Goal: Understand process/instructions: Learn how to perform a task or action

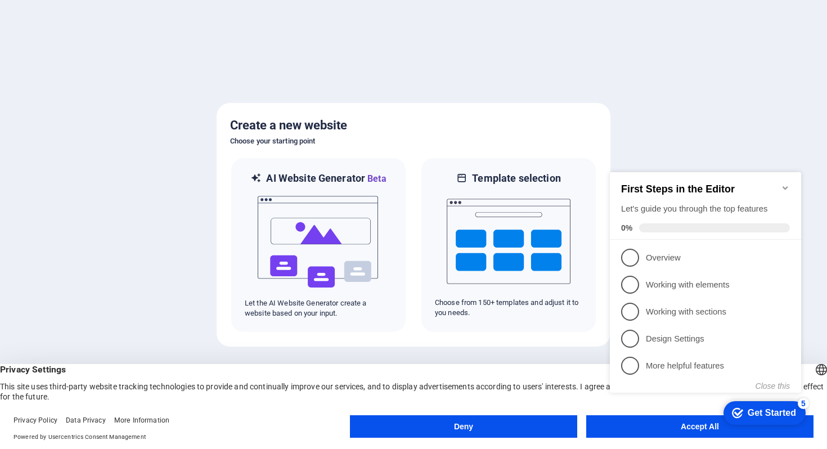
click at [498, 424] on button "Deny" at bounding box center [463, 426] width 227 height 23
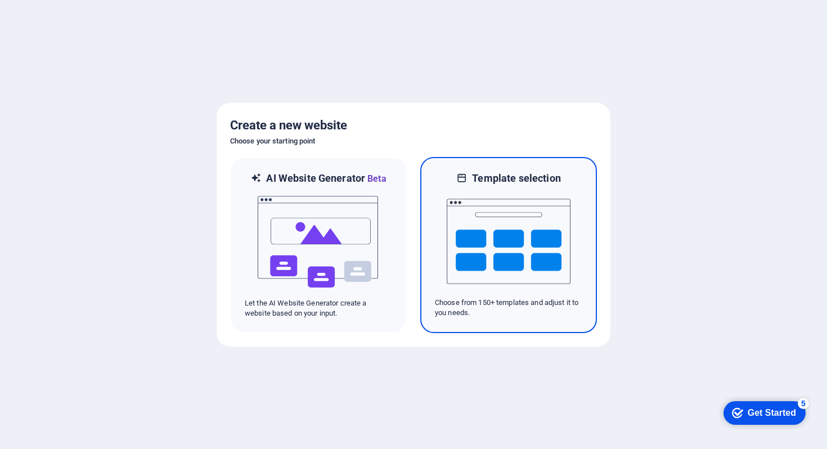
click at [526, 270] on img at bounding box center [509, 241] width 124 height 113
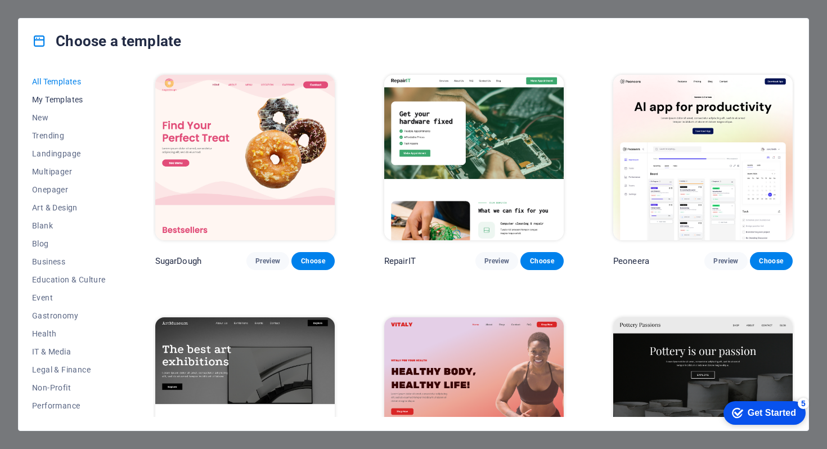
click at [65, 100] on span "My Templates" at bounding box center [69, 99] width 74 height 9
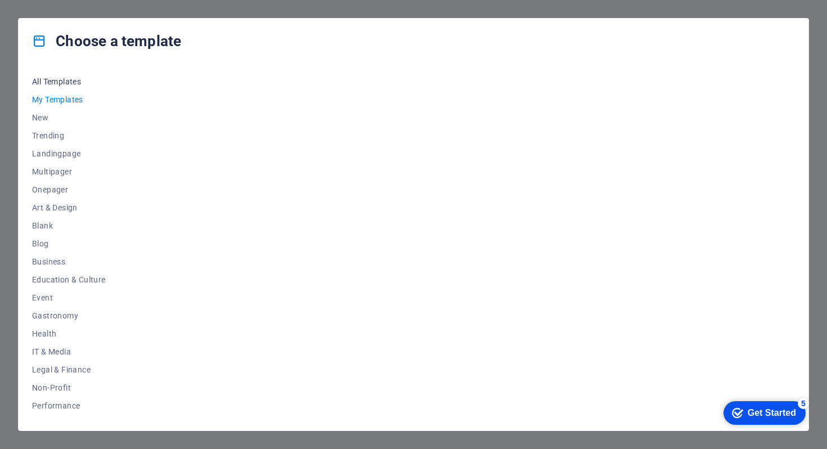
click at [71, 75] on button "All Templates" at bounding box center [69, 82] width 74 height 18
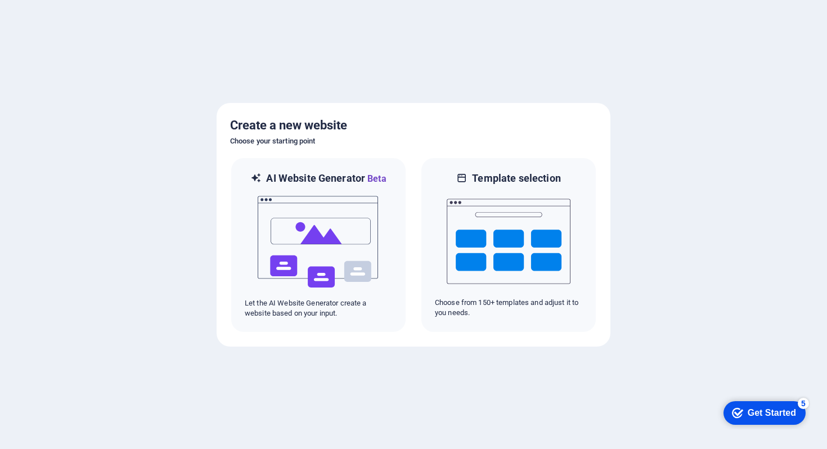
click at [752, 418] on div "Get Started" at bounding box center [772, 413] width 48 height 10
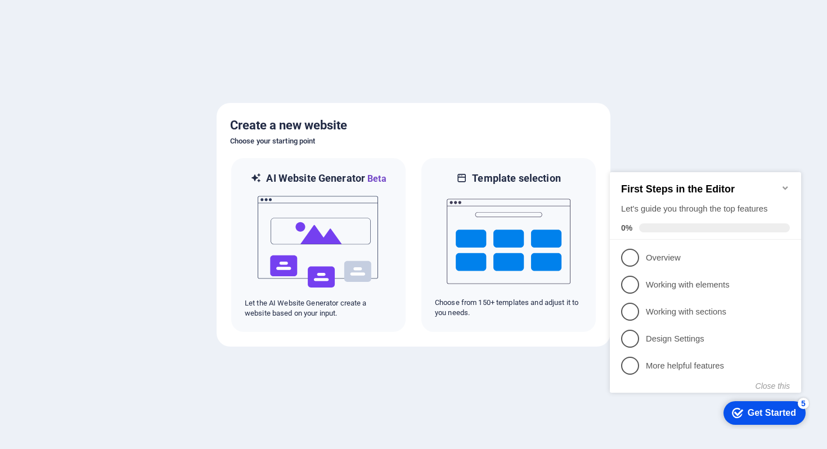
click at [692, 163] on div "checkmark Get Started 5 First Steps in the Editor Let's guide you through the t…" at bounding box center [707, 292] width 205 height 273
